Goal: Task Accomplishment & Management: Complete application form

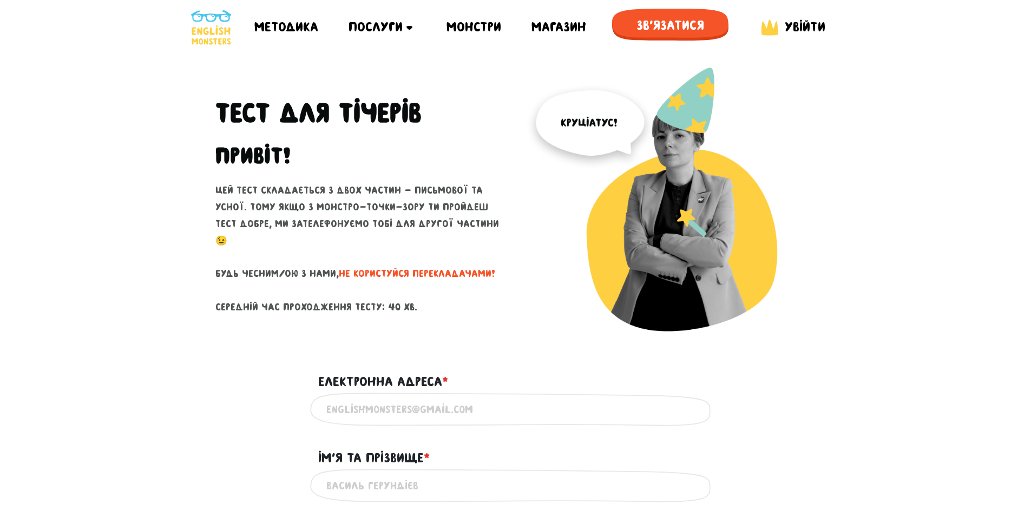
scroll to position [216, 0]
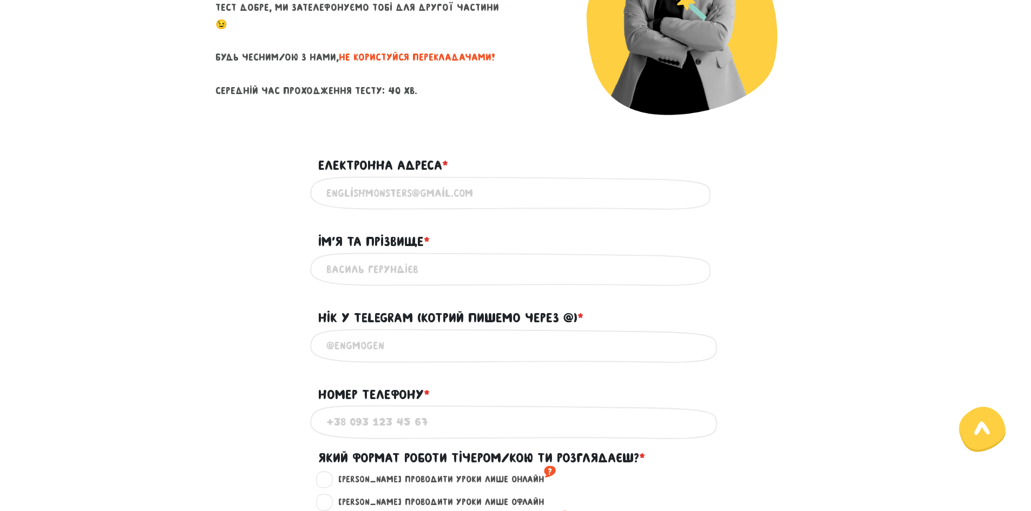
click at [448, 182] on input "Електронна адреса * ?" at bounding box center [515, 193] width 379 height 24
type input "[EMAIL_ADDRESS][DOMAIN_NAME]"
click at [0, 0] on div "При перезавантаженні цієї сторінки ваші відповіді зберігаються на деякий час, а…" at bounding box center [0, 0] width 0 height 0
click at [399, 275] on input "Ім'я та прізвище * ?" at bounding box center [515, 270] width 379 height 24
type input "[PERSON_NAME]"
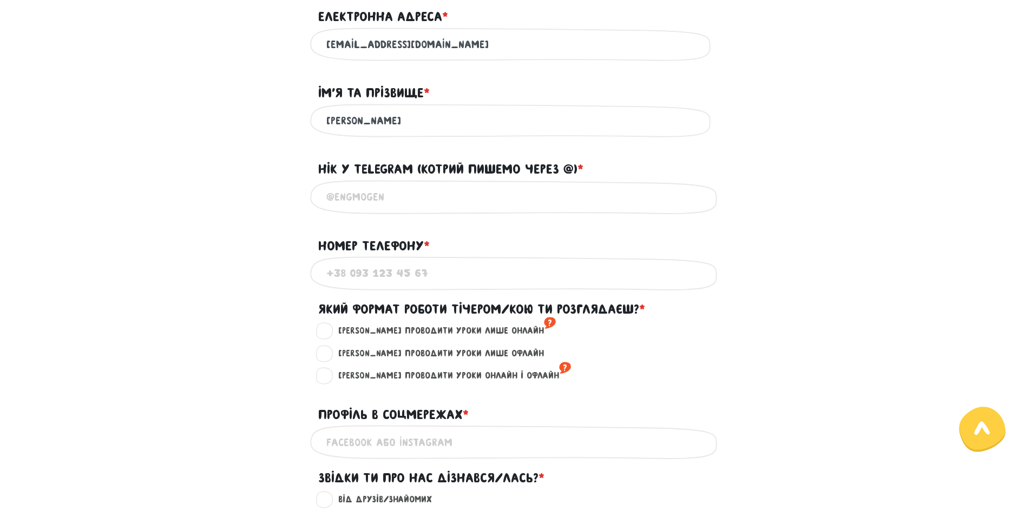
scroll to position [379, 0]
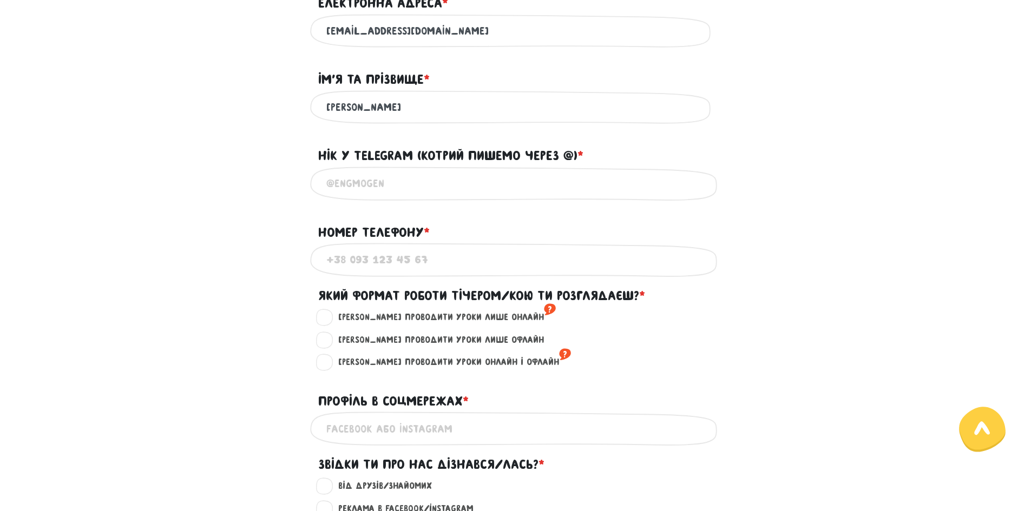
click at [366, 193] on input "Нік у Telegram (котрий пишемо через @) * ?" at bounding box center [515, 184] width 379 height 24
type input "@amketufer"
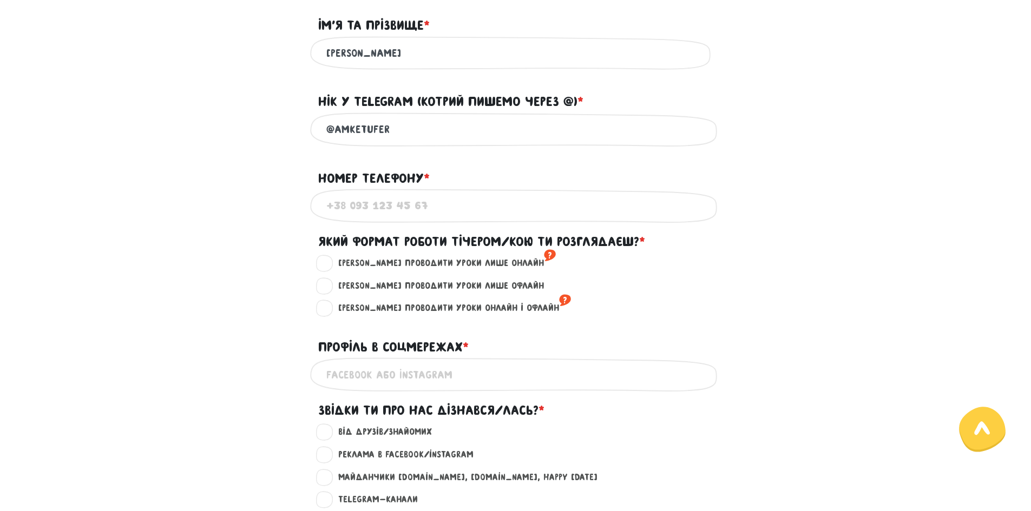
click at [385, 218] on input "Номер телефону * ?" at bounding box center [515, 206] width 379 height 24
type input "[PHONE_NUMBER]"
click at [392, 315] on label "[PERSON_NAME] проводити уроки онлайн і офлайн ?" at bounding box center [450, 308] width 242 height 14
click at [330, 312] on input "[PERSON_NAME] проводити уроки онлайн і офлайн ?" at bounding box center [325, 306] width 9 height 11
radio input "true"
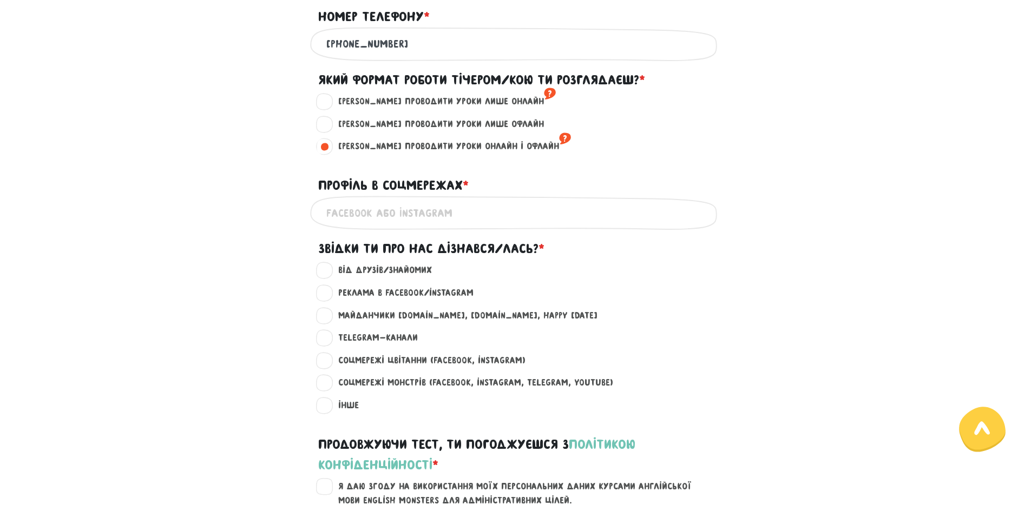
scroll to position [595, 0]
click at [488, 225] on input "Профіль в соцмережах * ?" at bounding box center [515, 212] width 379 height 24
type input "amketufer"
click at [330, 277] on label "Від друзів/знайомих ?" at bounding box center [380, 270] width 103 height 14
click at [330, 274] on input "Від друзів/знайомих ?" at bounding box center [325, 268] width 9 height 11
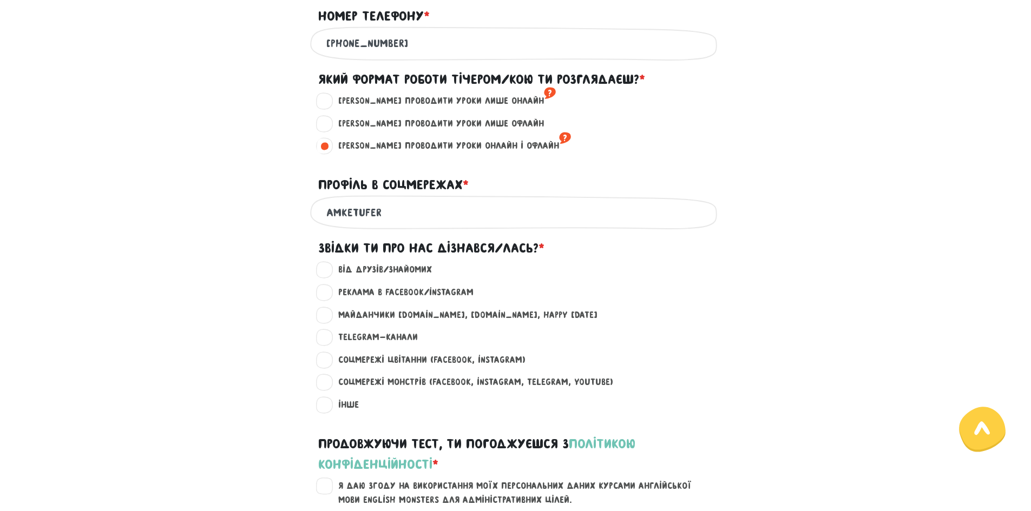
radio input "true"
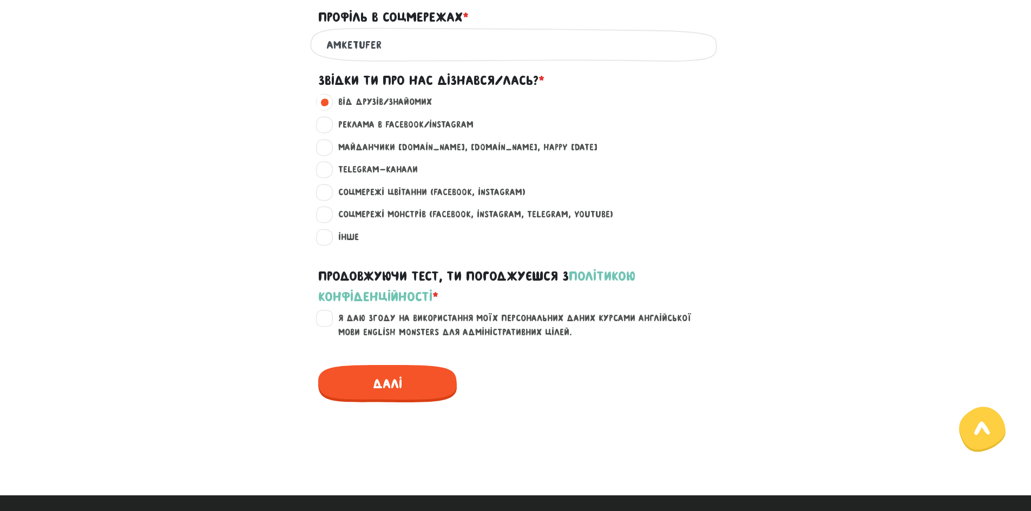
scroll to position [812, 0]
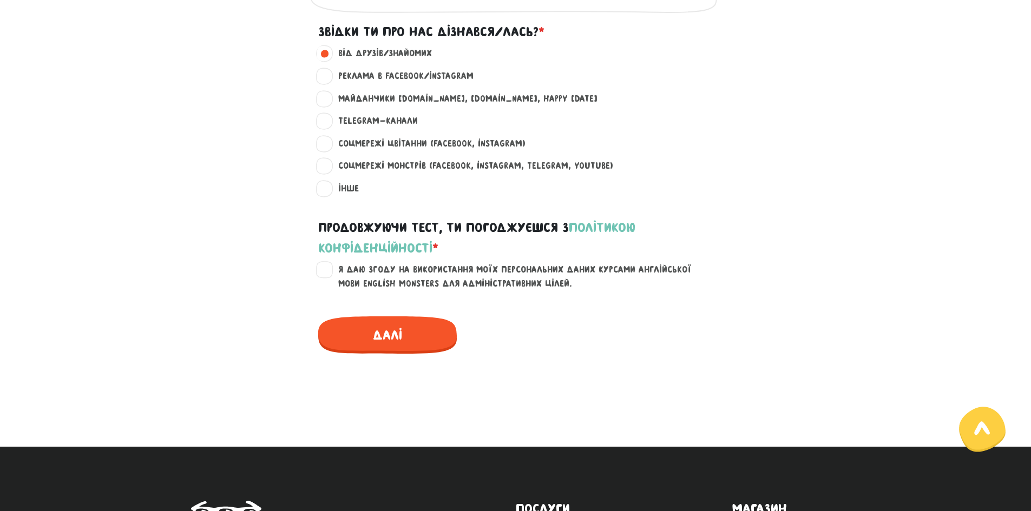
click at [329, 284] on label "Я даю згоду на використання моїх персональних даних курсами англійської мови En…" at bounding box center [522, 277] width 386 height 28
click at [325, 274] on input "Я даю згоду на використання моїх персональних даних курсами англійської мови En…" at bounding box center [325, 268] width 9 height 11
checkbox input "true"
click at [411, 354] on span "Далі" at bounding box center [387, 335] width 139 height 37
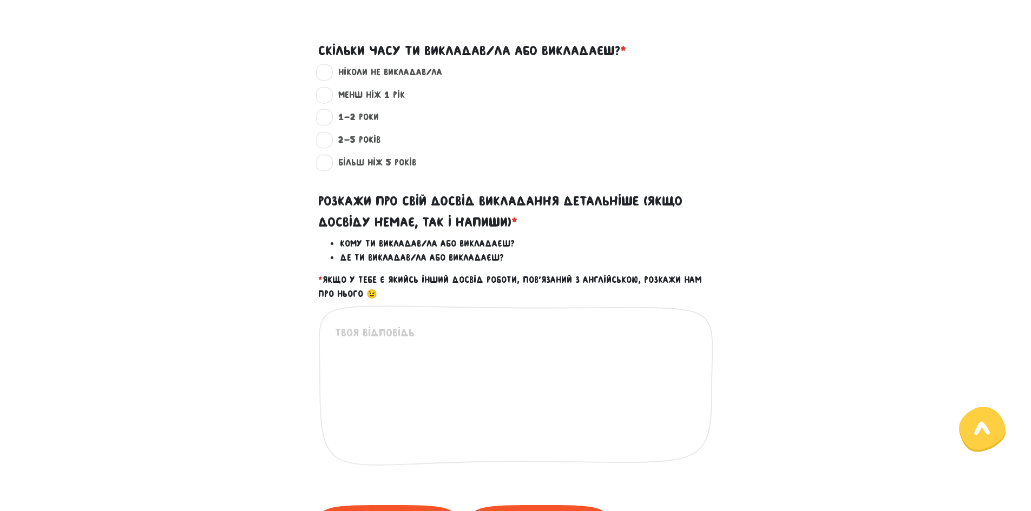
scroll to position [310, 0]
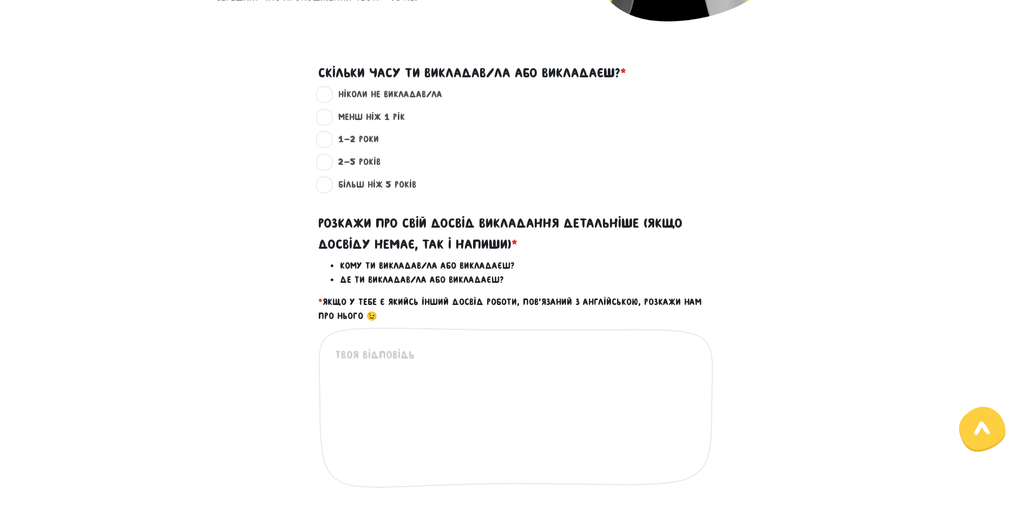
click at [359, 117] on label "менш ніж 1 рік ?" at bounding box center [367, 117] width 76 height 14
click at [330, 117] on input "менш ніж 1 рік ?" at bounding box center [325, 115] width 9 height 11
radio input "true"
click at [432, 356] on textarea at bounding box center [516, 413] width 363 height 133
type textarea "Викладала англійську онлайн для дорослих,"
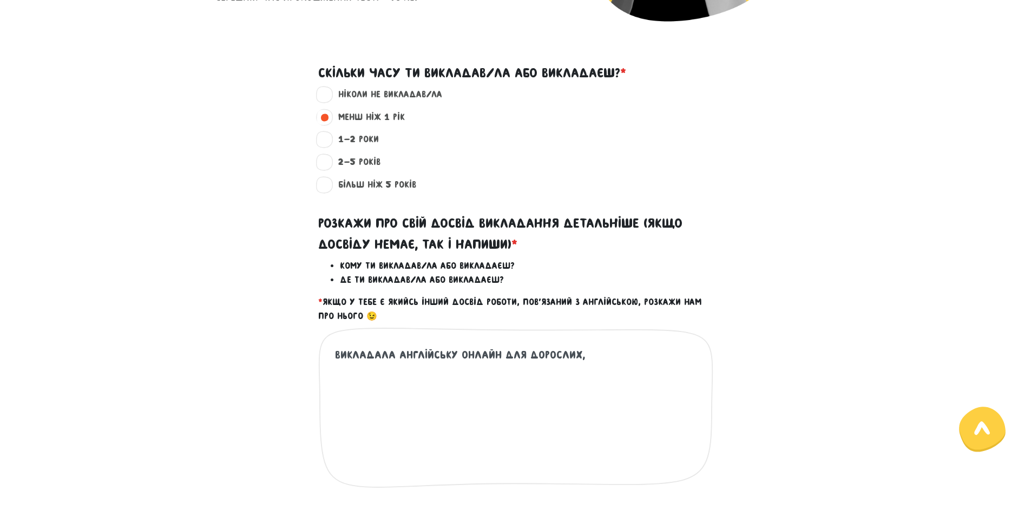
click at [363, 141] on label "1-2 роки ?" at bounding box center [354, 140] width 50 height 14
click at [330, 141] on input "1-2 роки ?" at bounding box center [325, 138] width 9 height 11
radio input "true"
click at [597, 357] on textarea "Викладала англійську онлайн для дорослих," at bounding box center [516, 413] width 363 height 133
type textarea "Викладала англійську онлайн для дорослих протягом року."
